Goal: Entertainment & Leisure: Browse casually

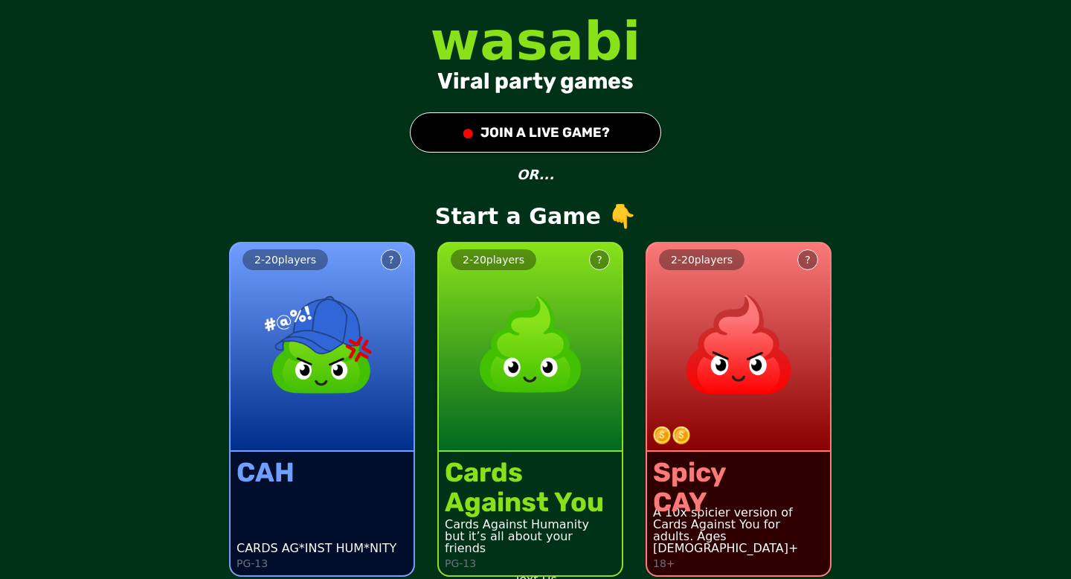
scroll to position [10, 0]
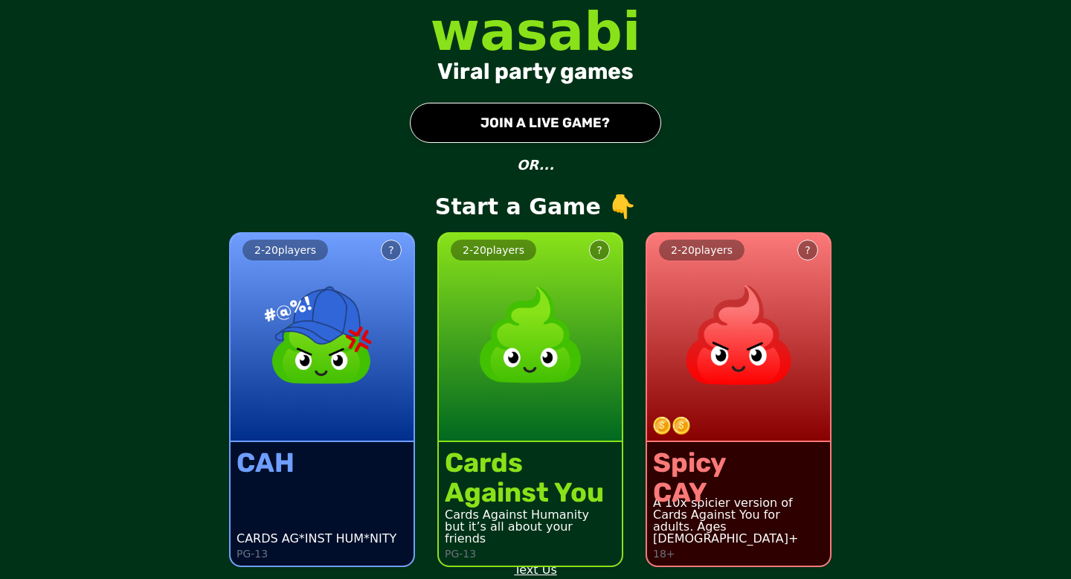
click at [600, 248] on div "?" at bounding box center [598, 249] width 5 height 15
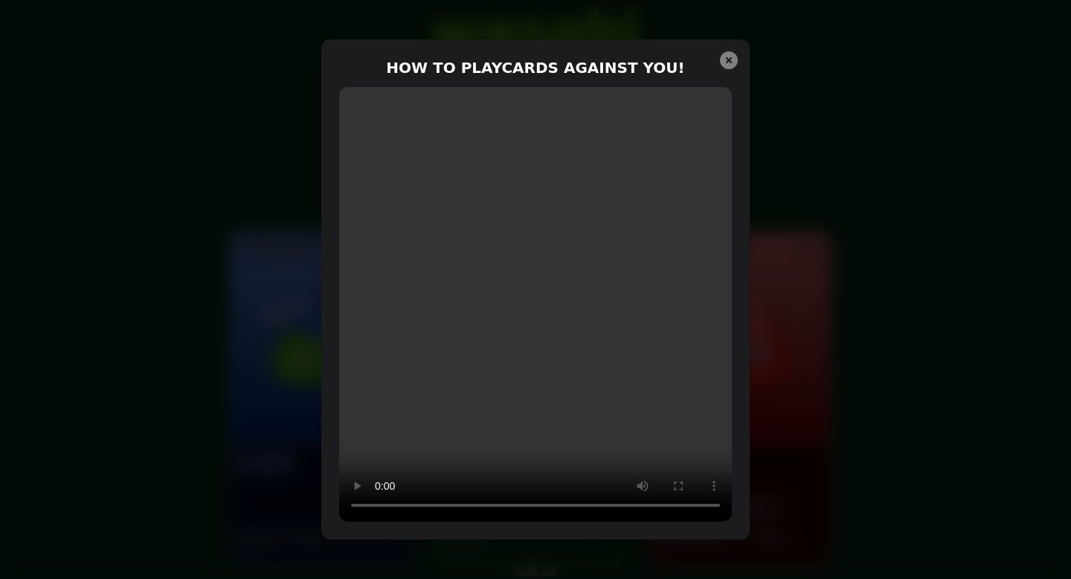
click at [733, 61] on icon at bounding box center [729, 60] width 18 height 18
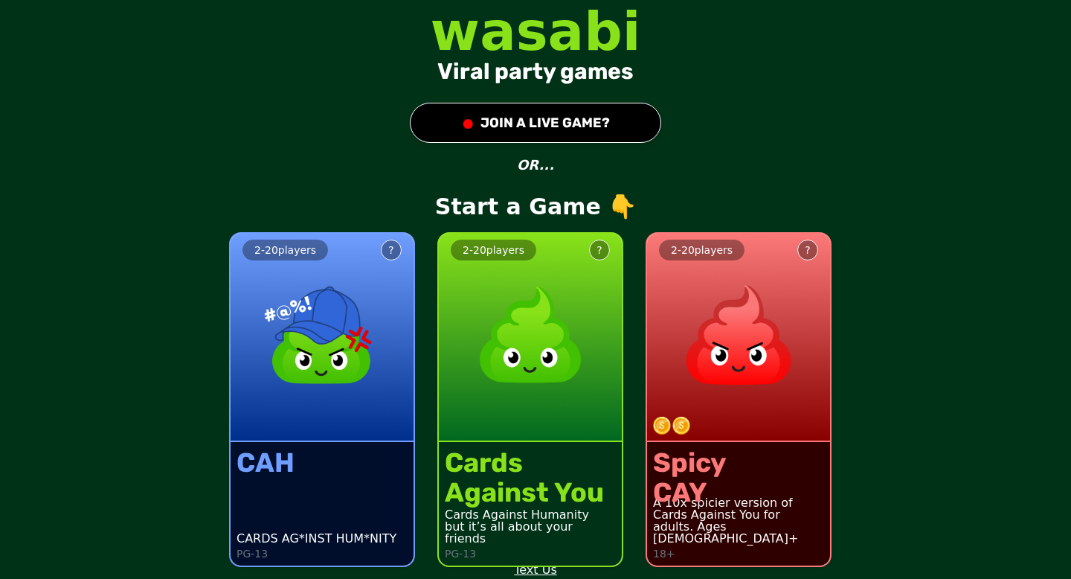
click at [514, 123] on button "● JOIN A LIVE GAME?" at bounding box center [535, 123] width 251 height 40
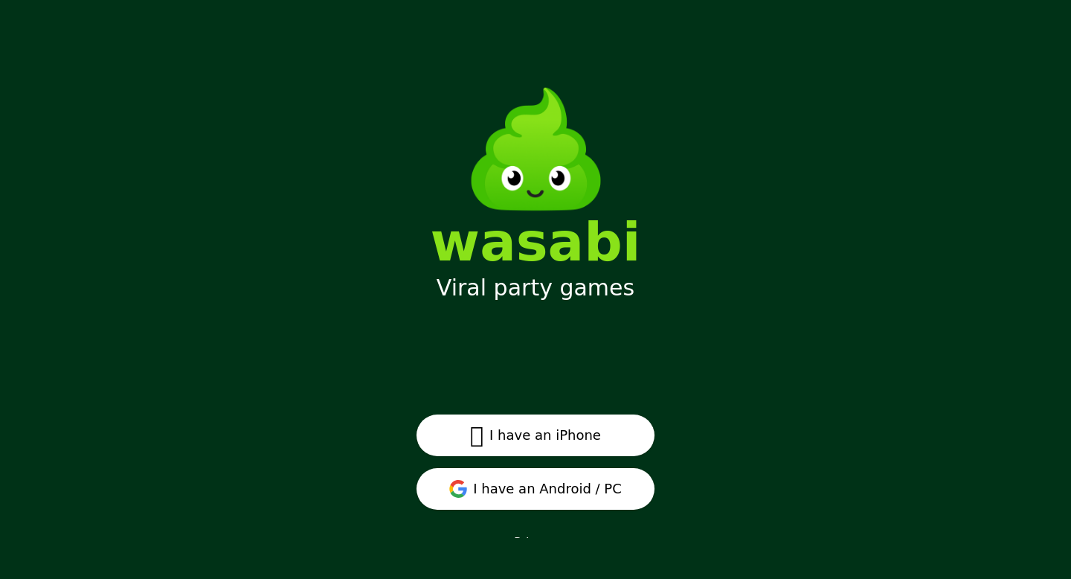
click at [517, 434] on button " I have an iPhone" at bounding box center [535, 435] width 238 height 42
click at [607, 491] on button "I have an Android / PC" at bounding box center [535, 489] width 238 height 42
